Goal: Navigation & Orientation: Find specific page/section

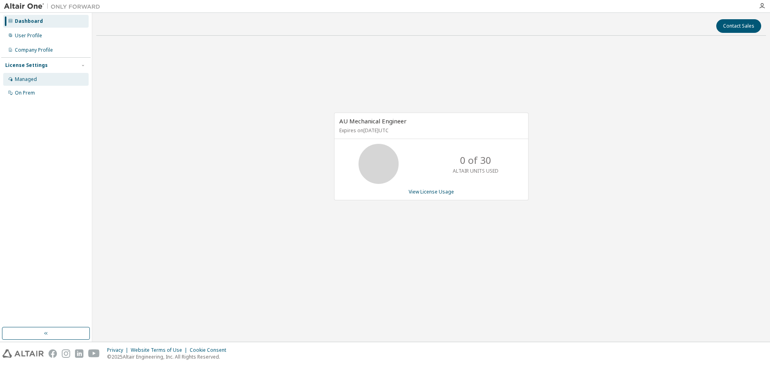
click at [26, 81] on div "Managed" at bounding box center [26, 79] width 22 height 6
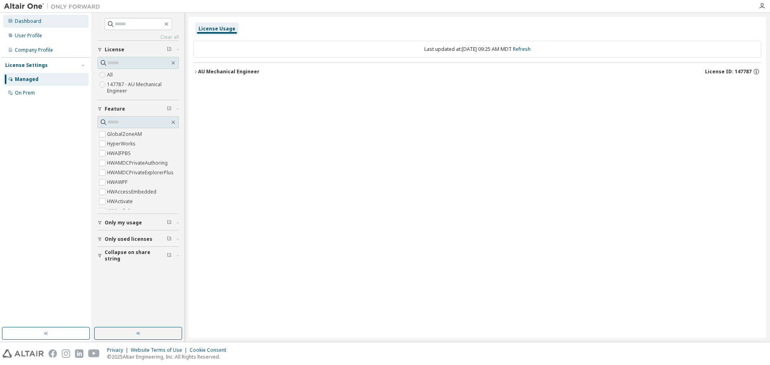
click at [26, 21] on div "Dashboard" at bounding box center [28, 21] width 26 height 6
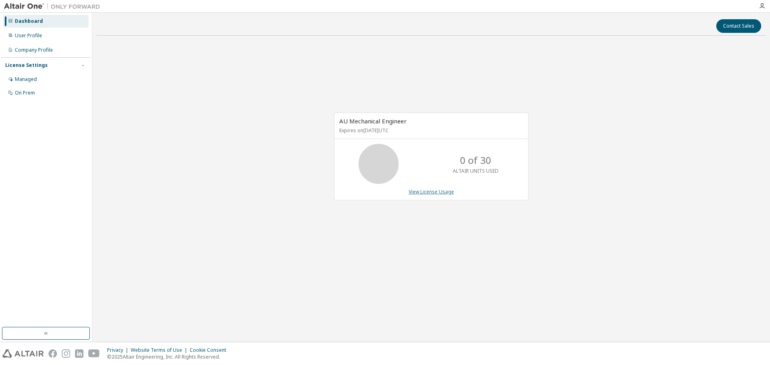
click at [424, 194] on link "View License Usage" at bounding box center [431, 191] width 45 height 7
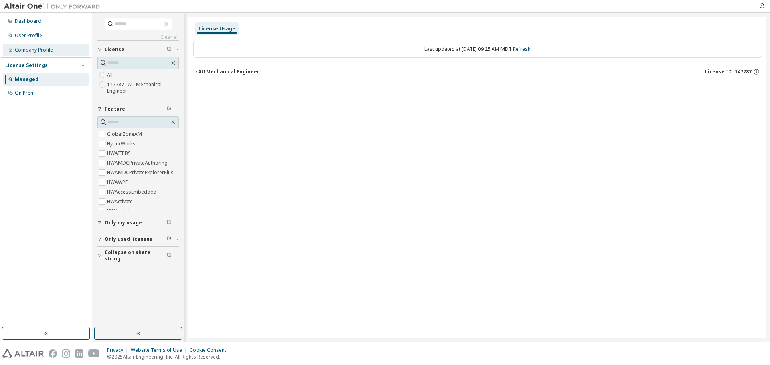
click at [20, 51] on div "Company Profile" at bounding box center [34, 50] width 38 height 6
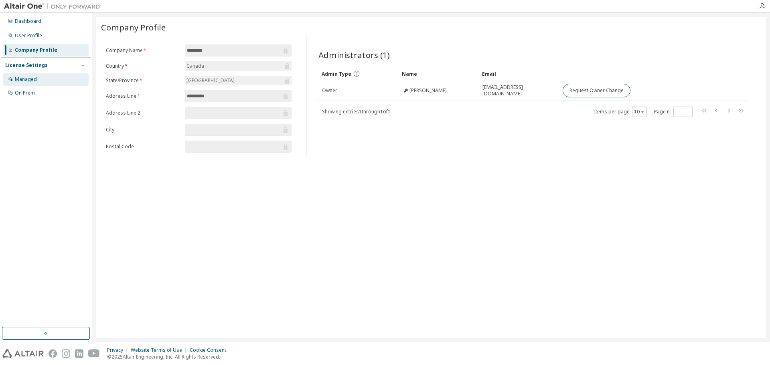
click at [42, 79] on div "Managed" at bounding box center [45, 79] width 85 height 13
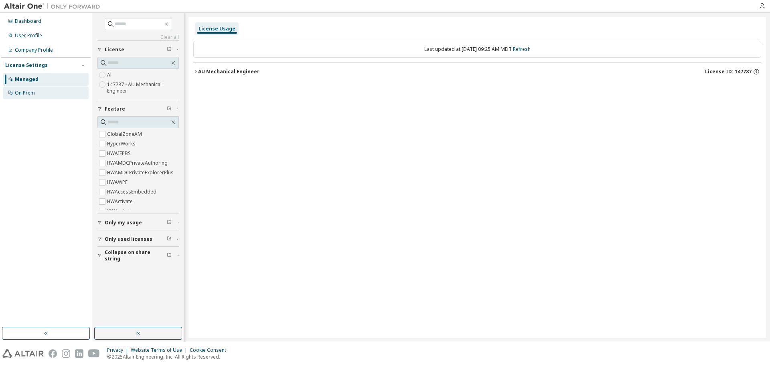
click at [24, 91] on div "On Prem" at bounding box center [25, 93] width 20 height 6
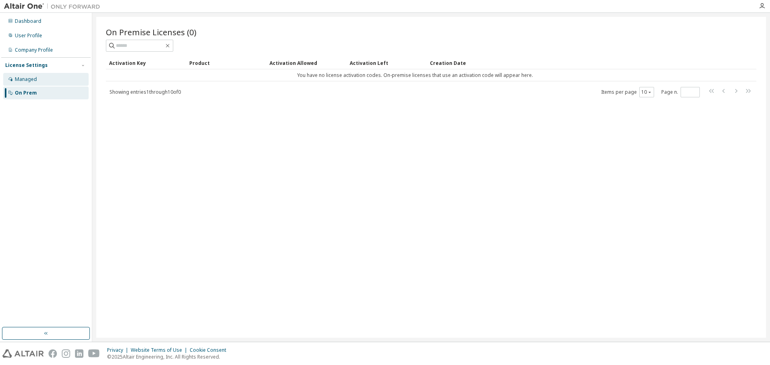
click at [26, 80] on div "Managed" at bounding box center [26, 79] width 22 height 6
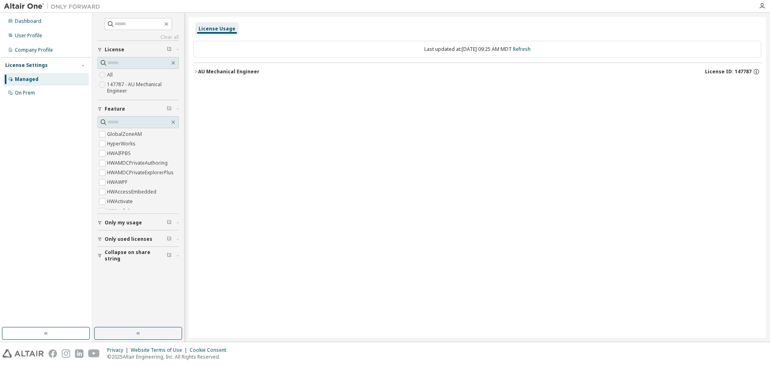
click at [197, 70] on icon "button" at bounding box center [195, 71] width 5 height 5
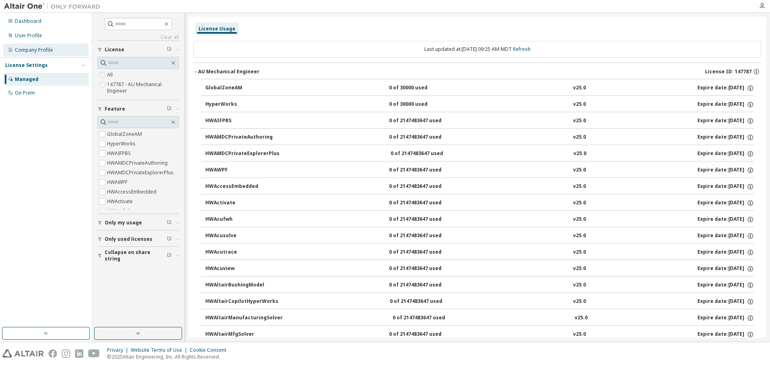
click at [20, 50] on div "Company Profile" at bounding box center [34, 50] width 38 height 6
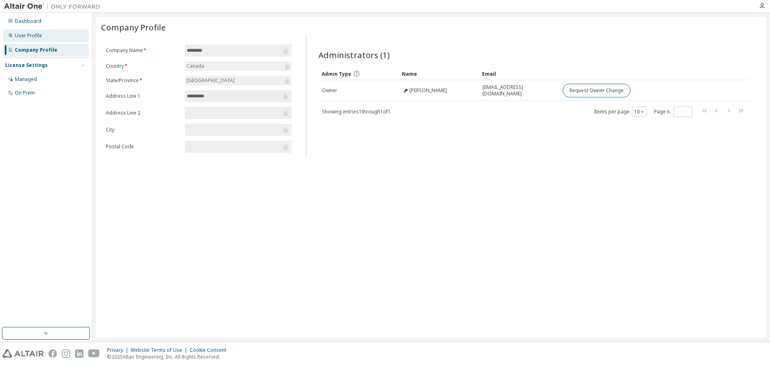
click at [20, 37] on div "User Profile" at bounding box center [28, 35] width 27 height 6
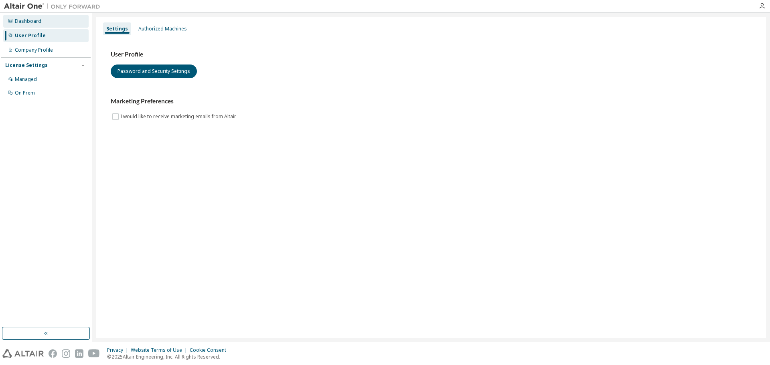
click at [35, 21] on div "Dashboard" at bounding box center [28, 21] width 26 height 6
